Goal: Task Accomplishment & Management: Use online tool/utility

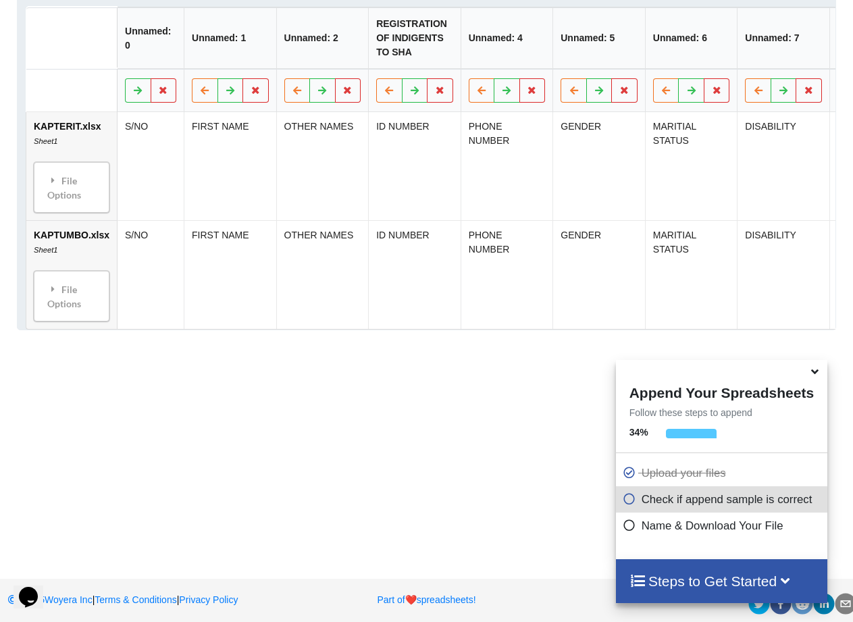
scroll to position [708, 0]
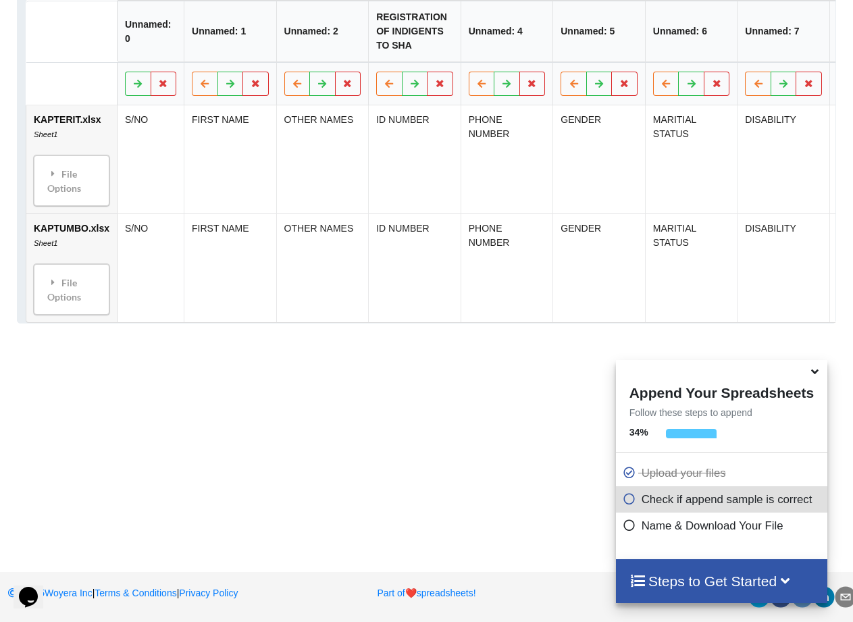
click at [817, 370] on icon at bounding box center [815, 369] width 14 height 12
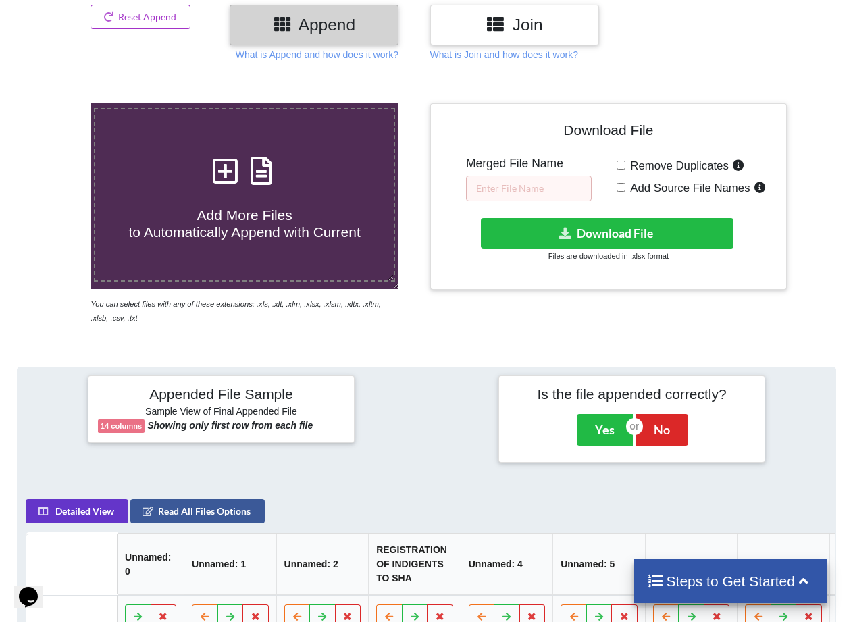
scroll to position [168, 0]
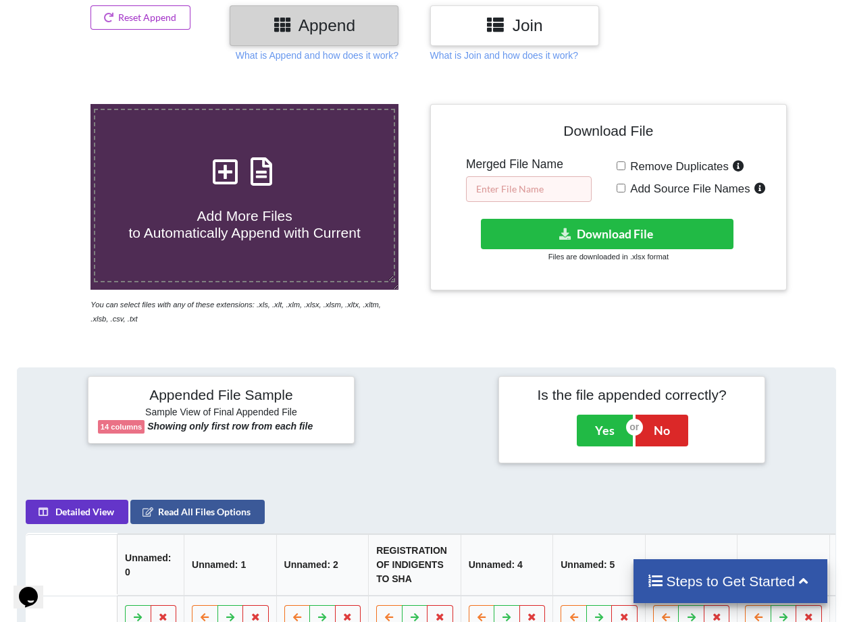
click at [515, 188] on input "text" at bounding box center [529, 189] width 126 height 26
type input "m"
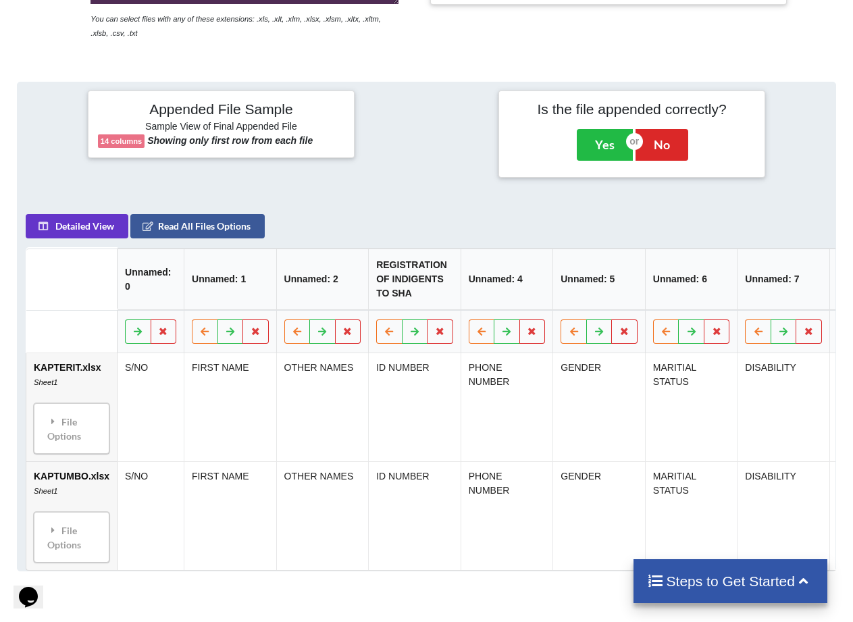
scroll to position [506, 0]
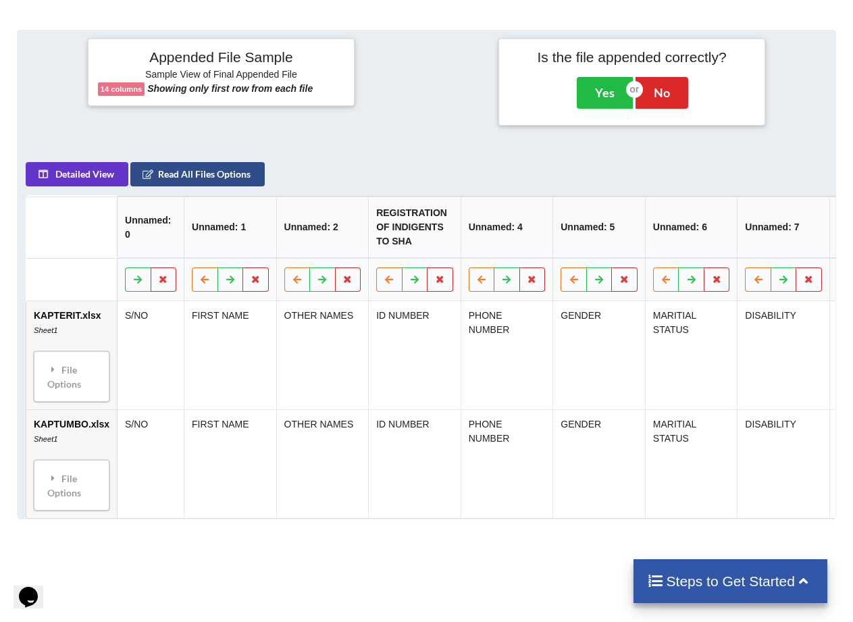
click at [210, 178] on button "Read All Files Options" at bounding box center [197, 174] width 134 height 24
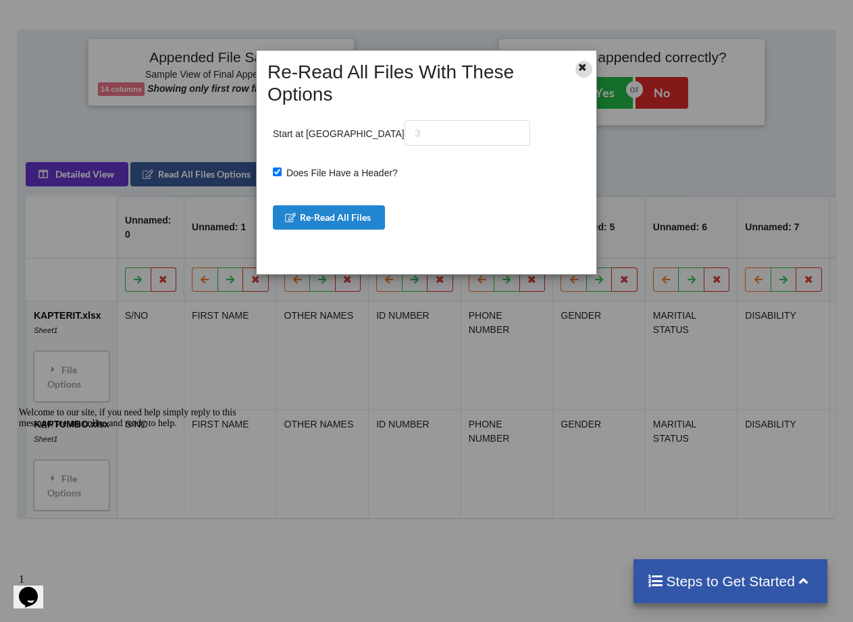
click at [581, 68] on icon at bounding box center [582, 65] width 11 height 9
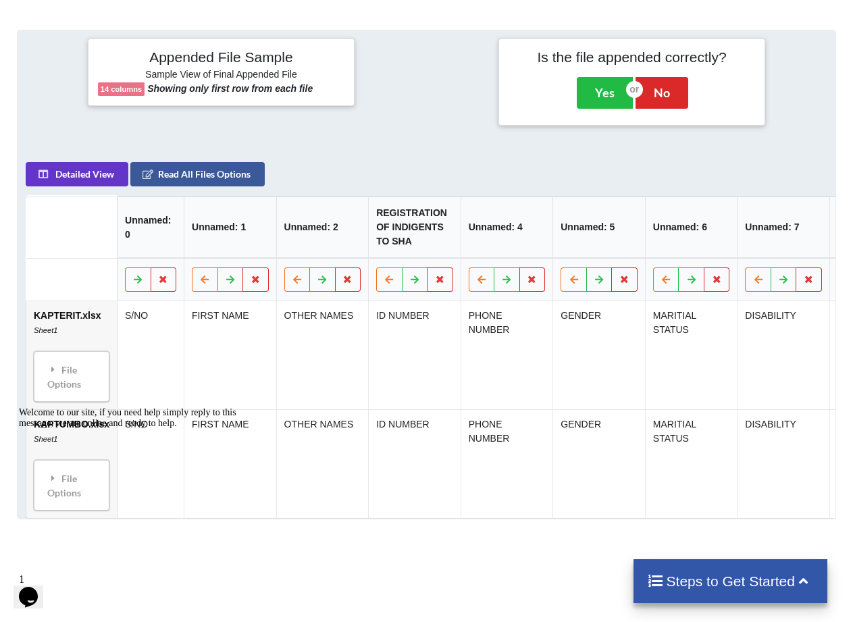
click at [153, 242] on th "Unnamed: 0" at bounding box center [150, 227] width 67 height 61
click at [281, 230] on tr "Unnamed: 0 Unnamed: 1 Unnamed: 2 REGISTRATION OF INDIGENTS TO SHA Unnamed: 4 Un…" at bounding box center [703, 227] width 1354 height 61
click at [360, 232] on th "Unnamed: 2" at bounding box center [322, 227] width 93 height 61
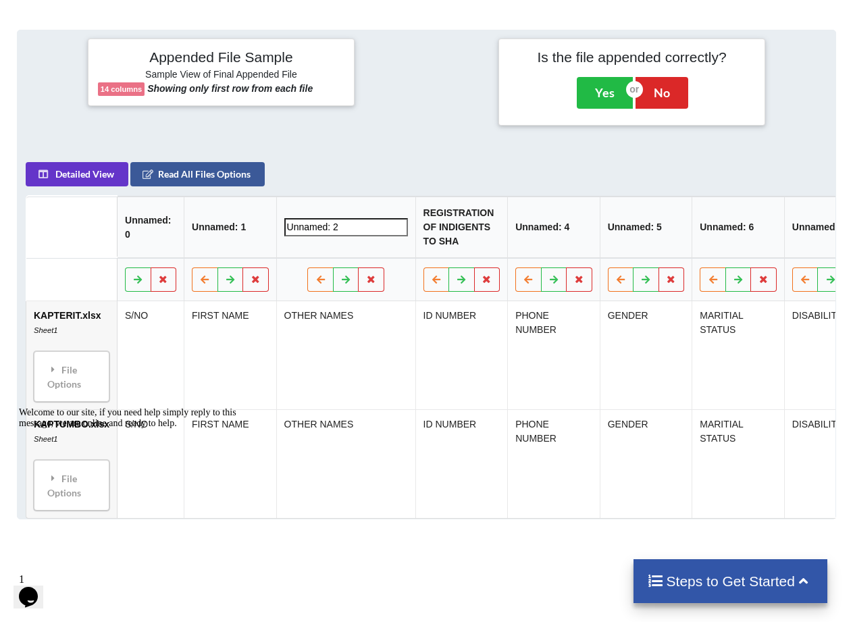
click at [444, 233] on th "REGISTRATION OF INDIGENTS TO SHA" at bounding box center [461, 227] width 93 height 61
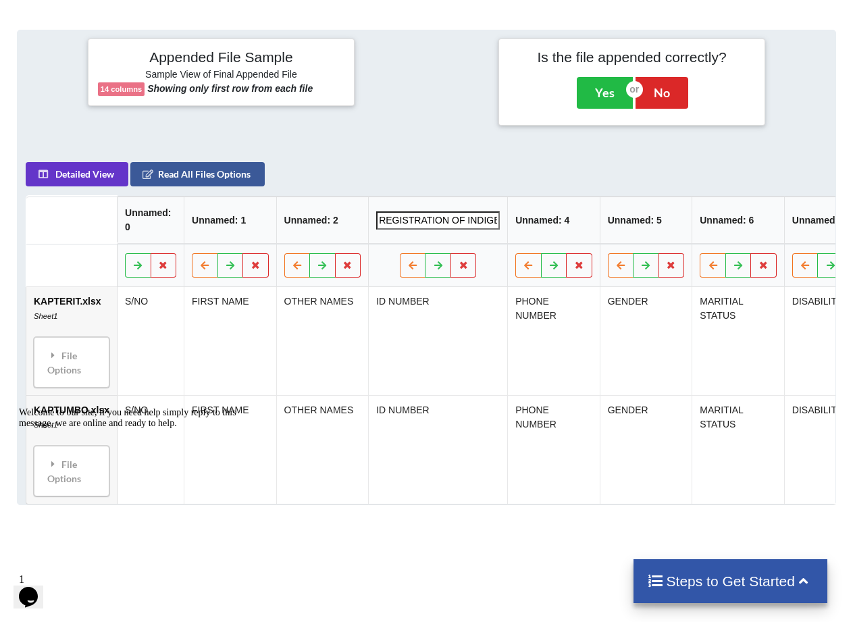
click at [514, 226] on th "Unnamed: 4" at bounding box center [554, 220] width 93 height 47
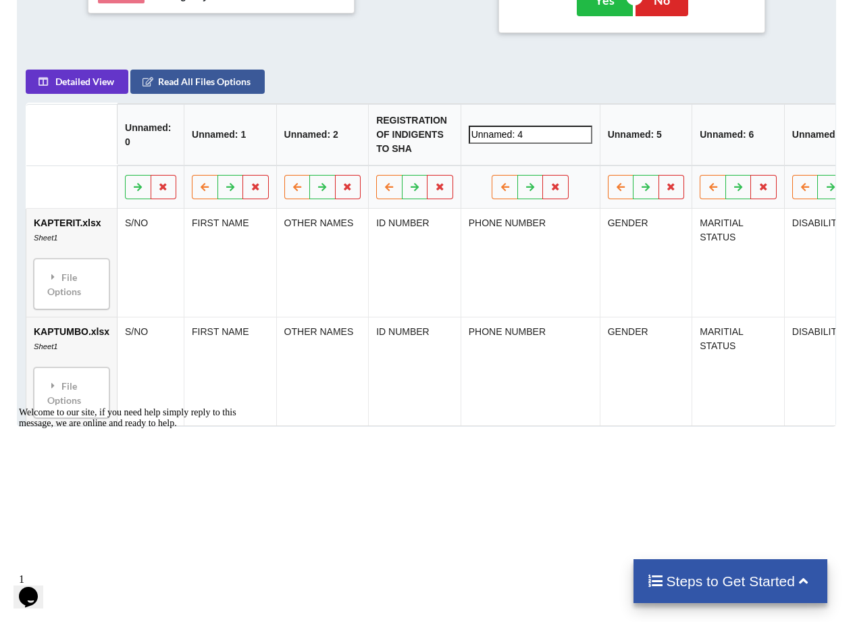
scroll to position [708, 0]
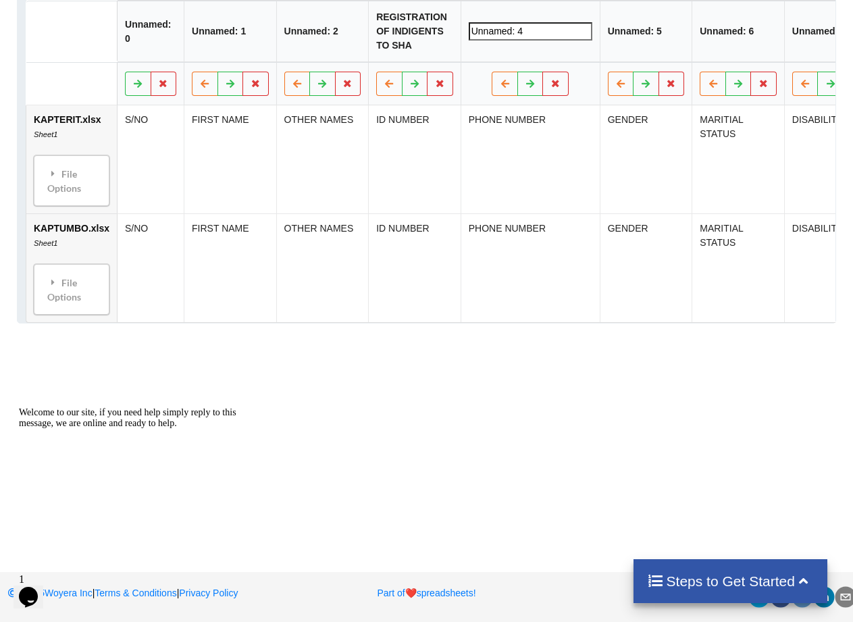
click at [74, 238] on td "KAPTUMBO.xlsx Sheet1 File Options Import Other Sheets File Options Delete File …" at bounding box center [71, 267] width 91 height 109
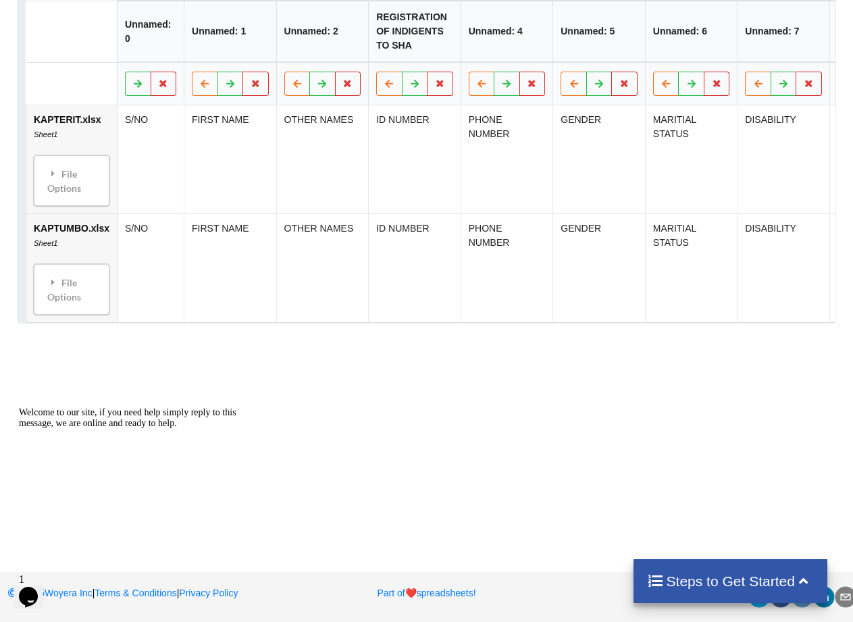
click at [171, 251] on td "S/NO" at bounding box center [150, 267] width 67 height 109
click at [431, 267] on td "ID NUMBER" at bounding box center [415, 267] width 93 height 109
click at [70, 284] on div "File Options" at bounding box center [72, 289] width 68 height 43
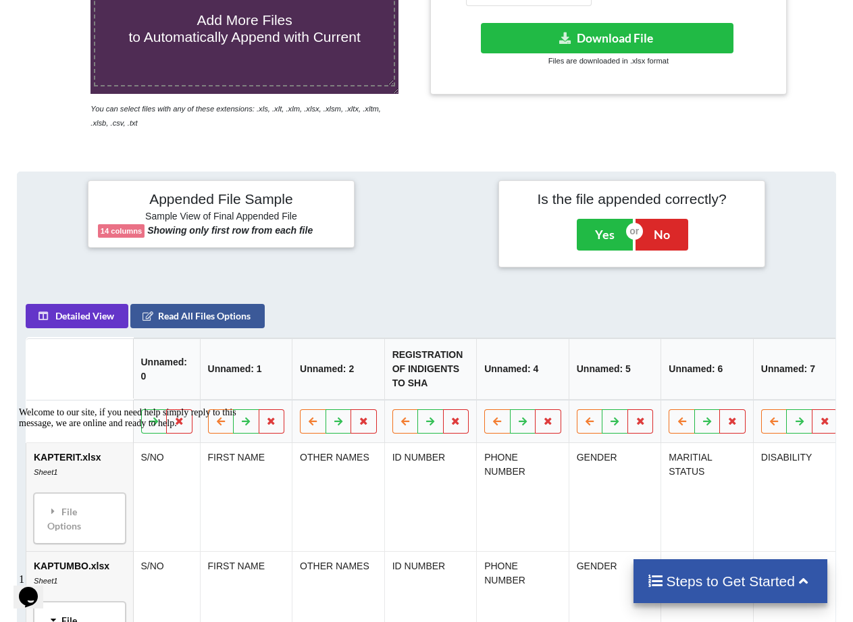
scroll to position [286, 0]
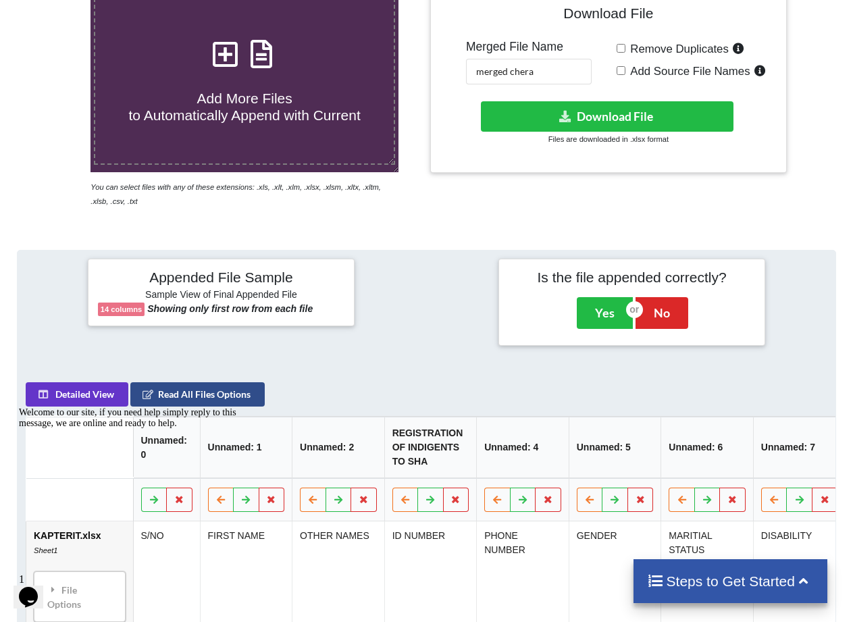
click at [200, 392] on button "Read All Files Options" at bounding box center [197, 394] width 134 height 24
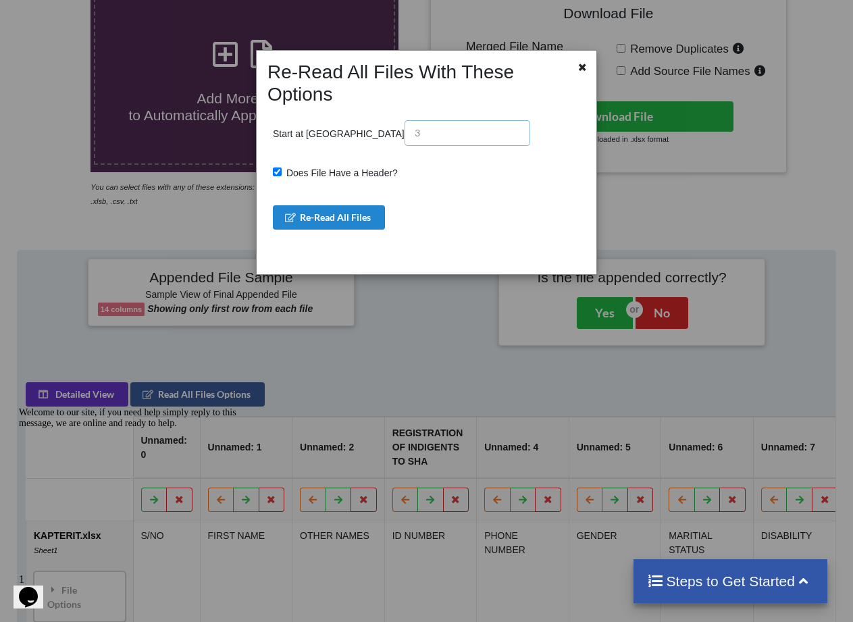
drag, startPoint x: 357, startPoint y: 107, endPoint x: 336, endPoint y: 106, distance: 20.9
click at [405, 120] on input "text" at bounding box center [468, 133] width 126 height 26
drag, startPoint x: 338, startPoint y: 106, endPoint x: 357, endPoint y: 111, distance: 19.5
click at [405, 120] on input "text" at bounding box center [468, 133] width 126 height 26
drag, startPoint x: 357, startPoint y: 111, endPoint x: 330, endPoint y: 107, distance: 28.0
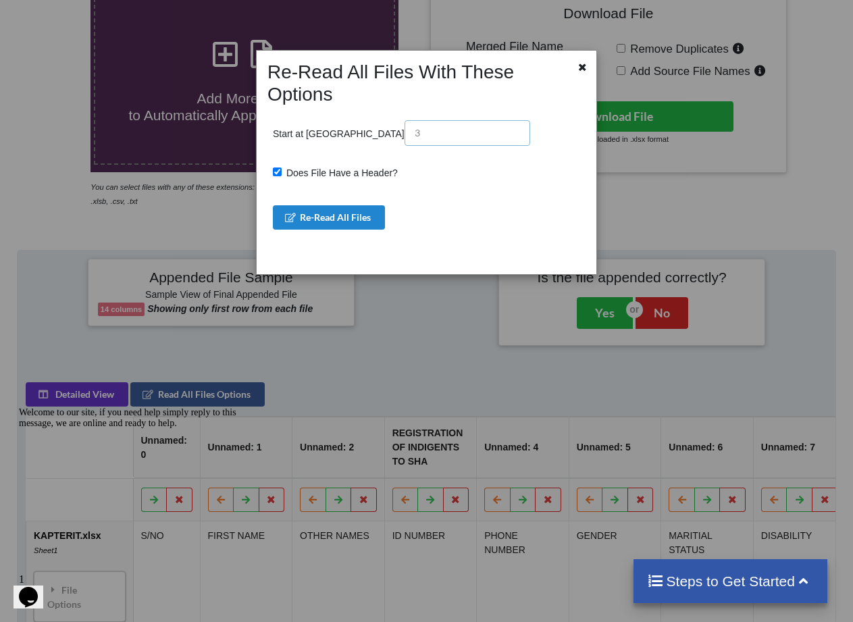
click at [405, 120] on input "text" at bounding box center [468, 133] width 126 height 26
click at [375, 205] on button "Re-Read All Files" at bounding box center [329, 217] width 113 height 24
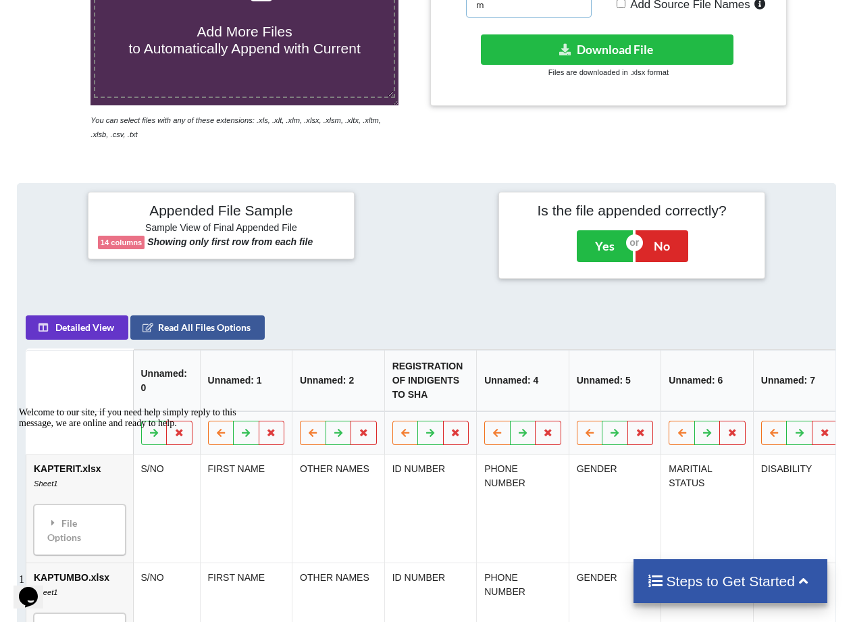
scroll to position [353, 0]
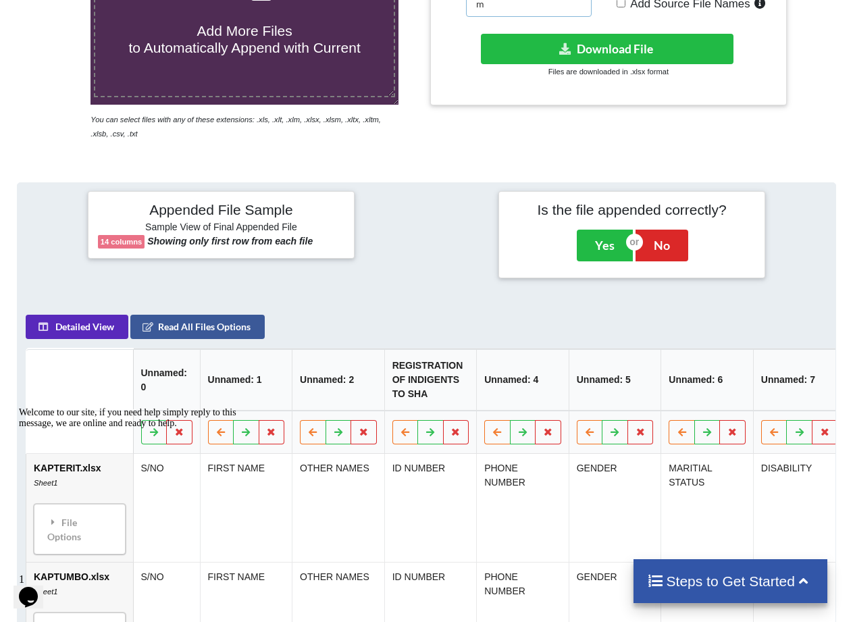
type input "m"
click at [84, 339] on button "Detailed View" at bounding box center [77, 327] width 103 height 24
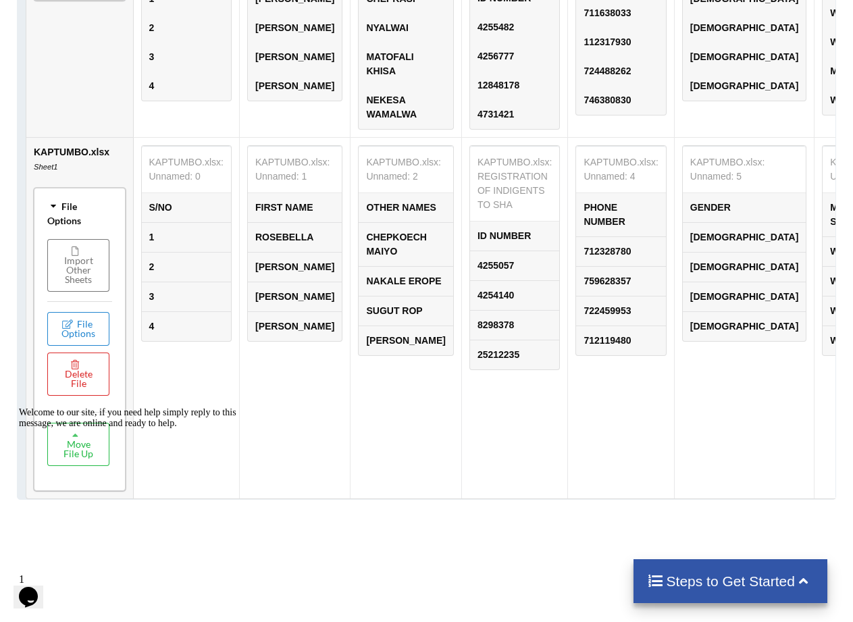
scroll to position [894, 0]
click at [195, 222] on td "S/NO" at bounding box center [186, 206] width 89 height 29
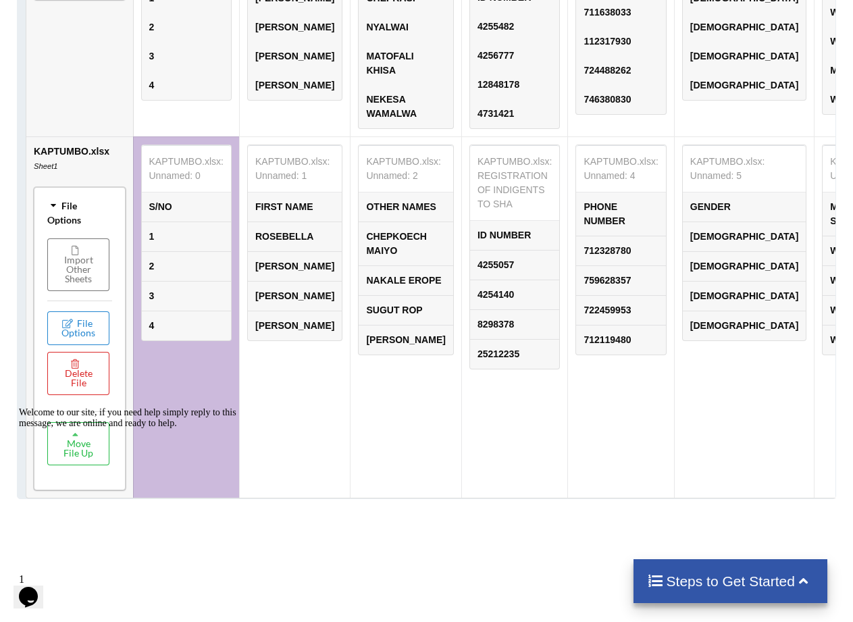
click at [255, 222] on td "FIRST NAME" at bounding box center [295, 206] width 94 height 29
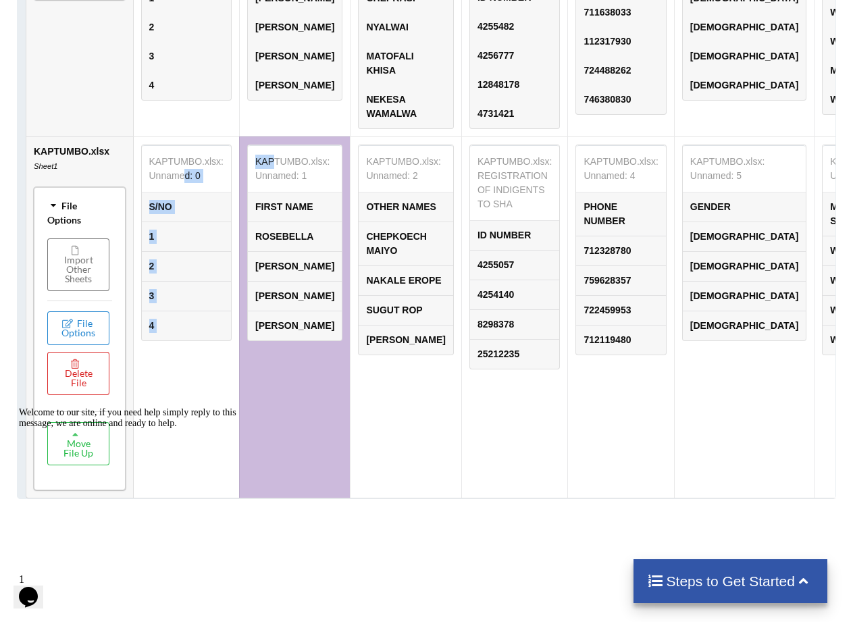
drag, startPoint x: 184, startPoint y: 197, endPoint x: 264, endPoint y: 184, distance: 81.3
click at [264, 184] on tr "KAPTUMBO.xlsx Sheet1 File Options Import Other Sheets File Options Delete File …" at bounding box center [867, 316] width 1682 height 361
click at [288, 212] on table "KAPTUMBO.xlsx: Unnamed: 1 FIRST NAME [PERSON_NAME] [PERSON_NAME]" at bounding box center [294, 243] width 95 height 197
click at [469, 213] on table "KAPTUMBO.xlsx: REGISTRATION OF INDIGENTS TO SHA ID NUMBER 4255057 4254140 82983…" at bounding box center [514, 257] width 91 height 225
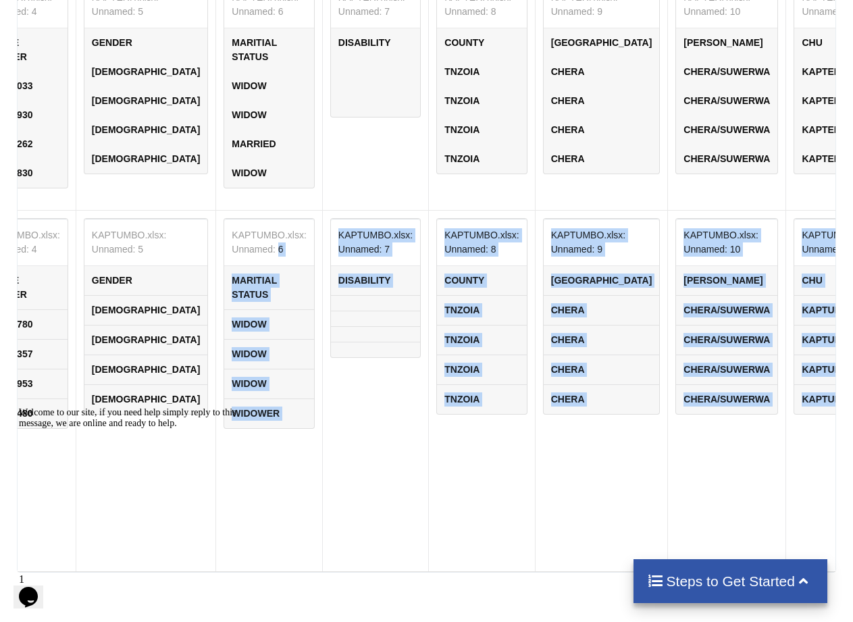
scroll to position [0, 711]
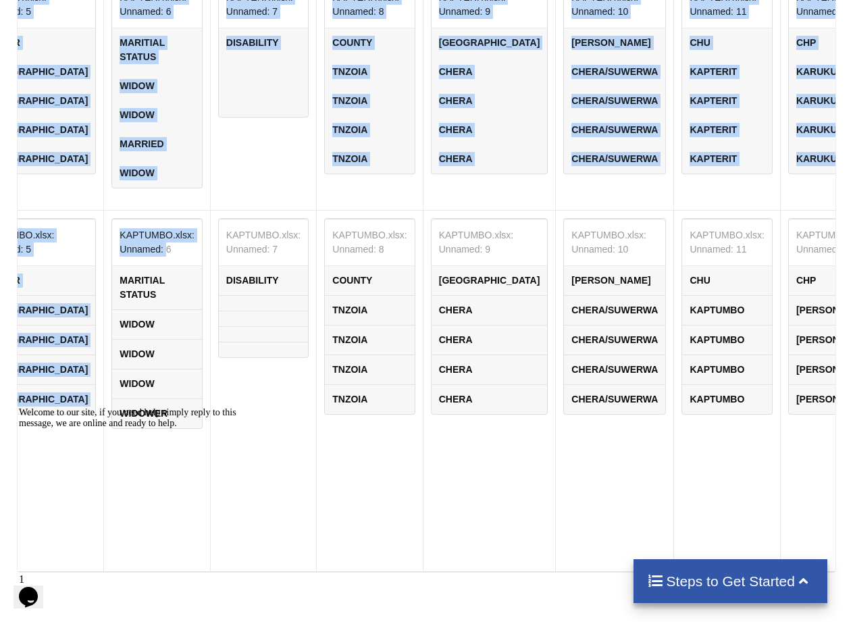
drag, startPoint x: 794, startPoint y: 273, endPoint x: 864, endPoint y: 263, distance: 70.9
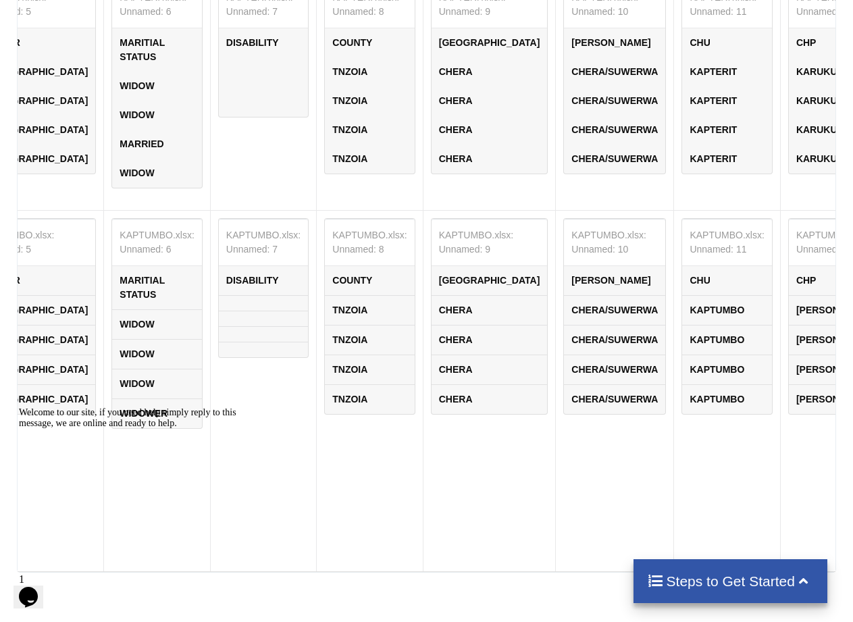
scroll to position [1090, 0]
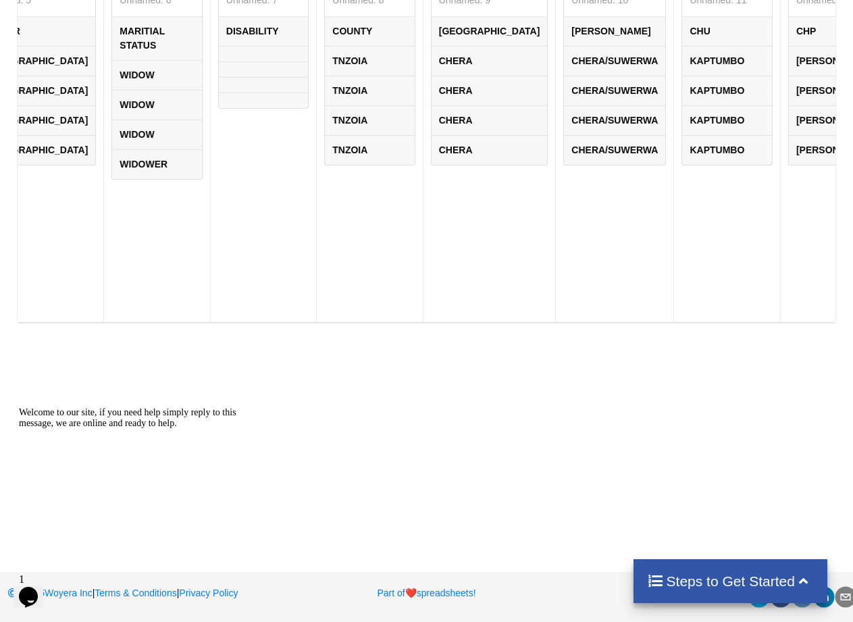
click at [736, 565] on div "Steps to Get Started" at bounding box center [731, 581] width 194 height 44
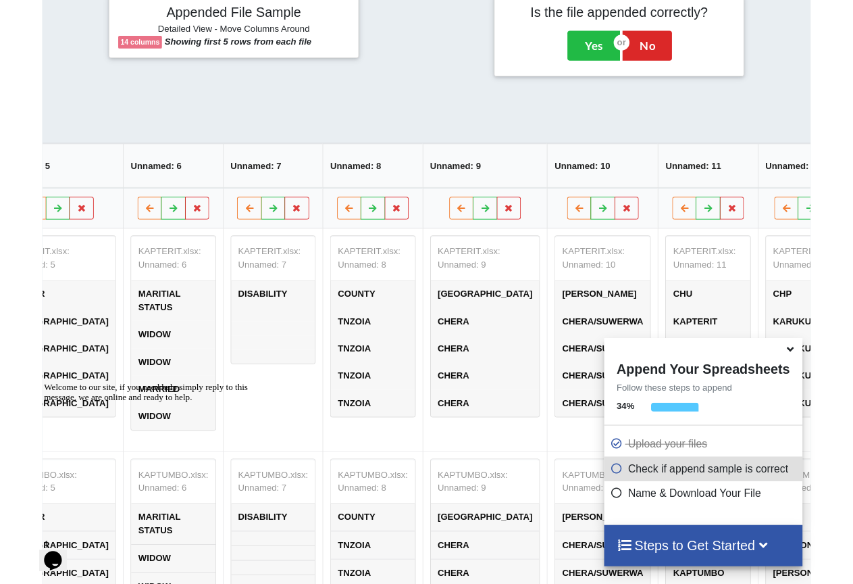
scroll to position [145, 0]
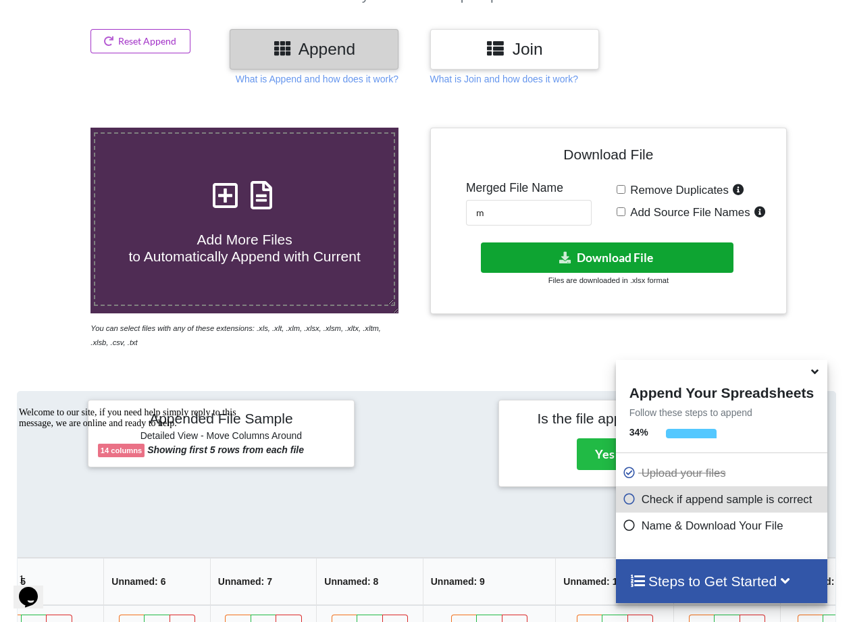
click at [548, 261] on button "Download File" at bounding box center [607, 257] width 253 height 30
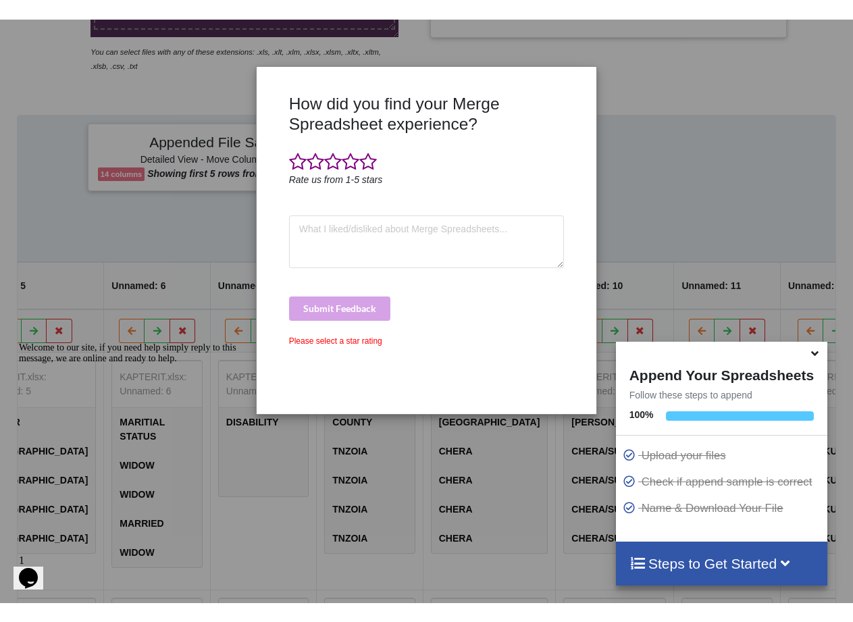
scroll to position [482, 0]
